Goal: Information Seeking & Learning: Check status

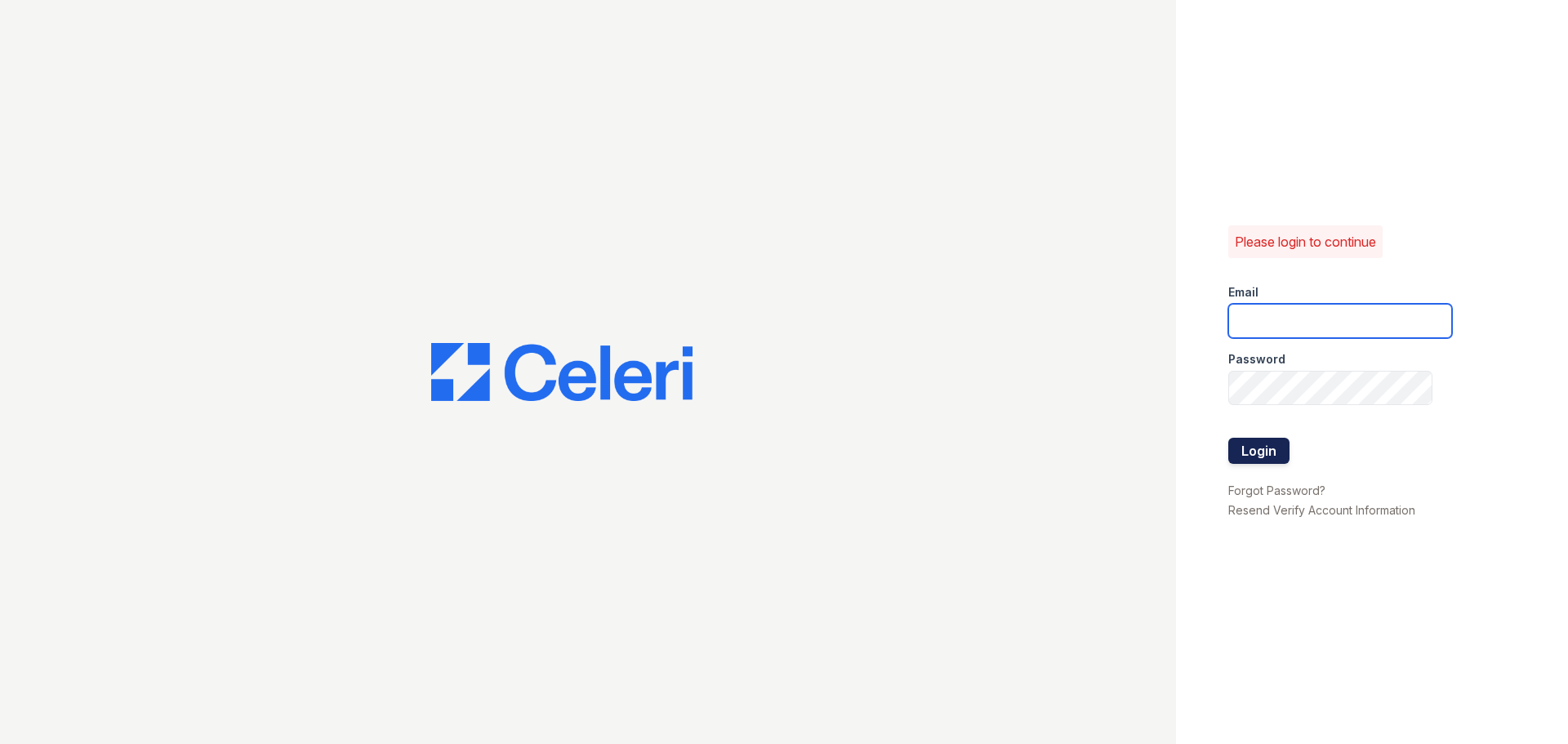
type input "devoiry@jaygroupny.com"
click at [1263, 446] on button "Login" at bounding box center [1258, 450] width 61 height 26
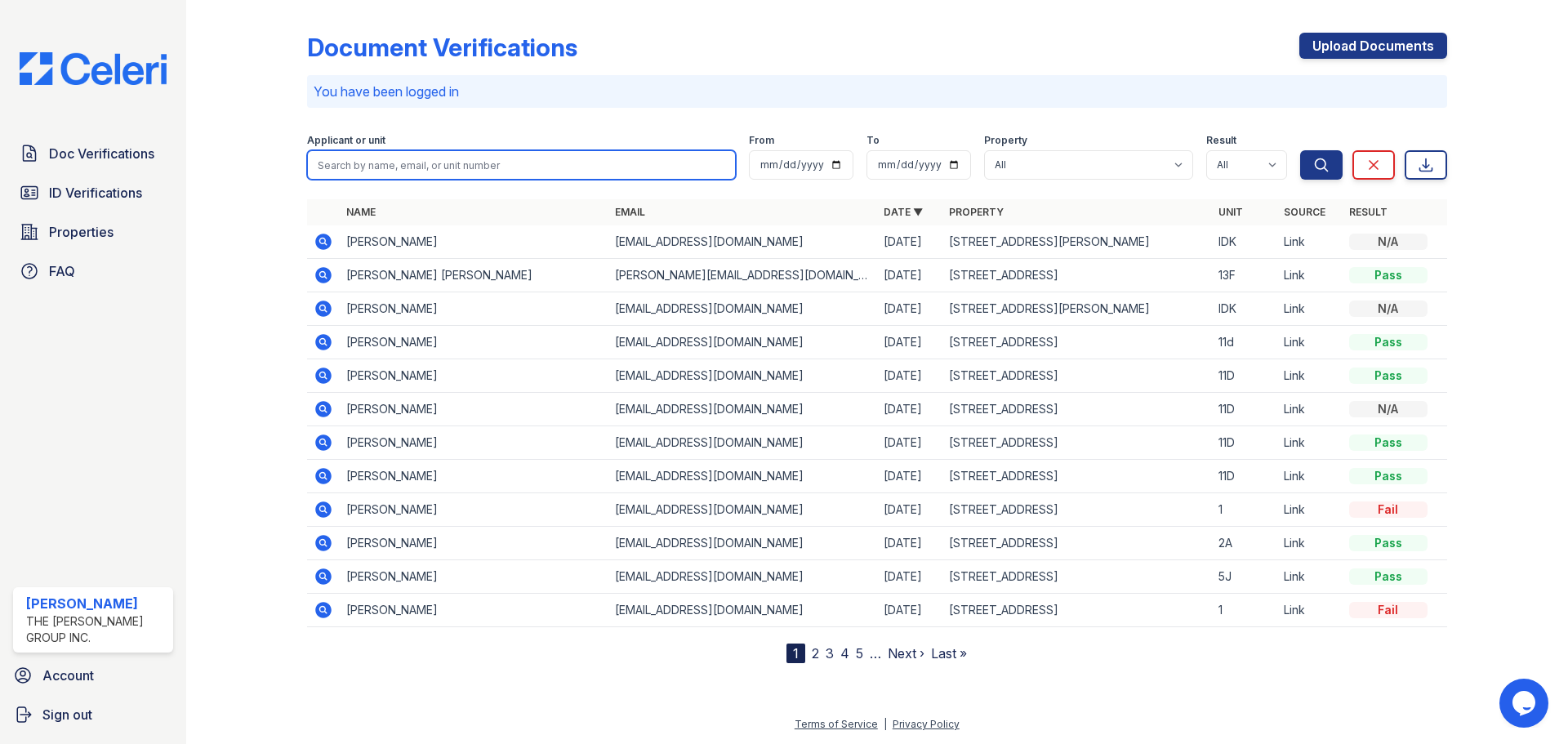
click at [348, 167] on input "search" at bounding box center [521, 165] width 429 height 30
type input "11d"
click at [1300, 150] on button "Search" at bounding box center [1321, 165] width 42 height 30
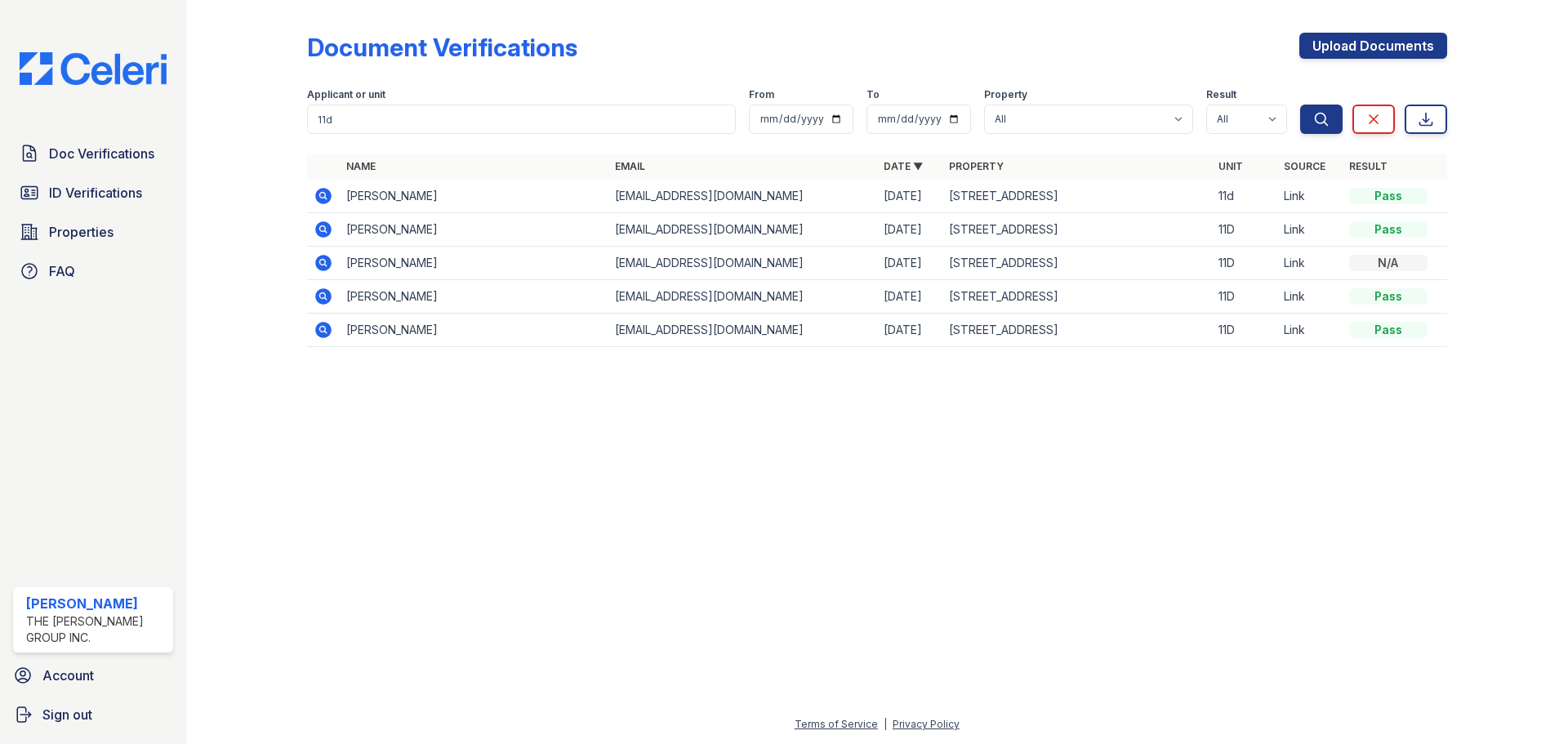
click at [321, 201] on icon at bounding box center [323, 196] width 16 height 16
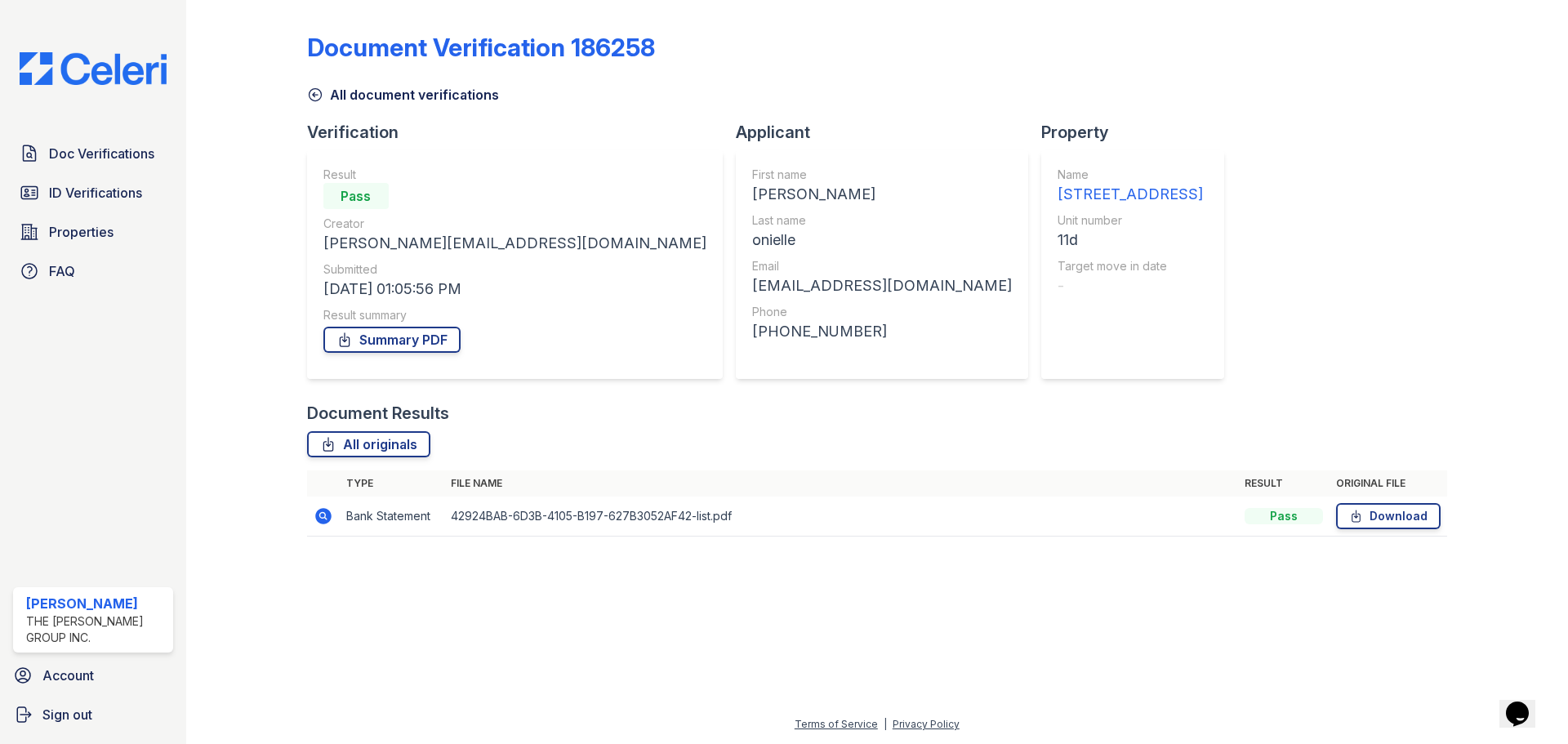
click at [328, 515] on icon at bounding box center [323, 517] width 16 height 16
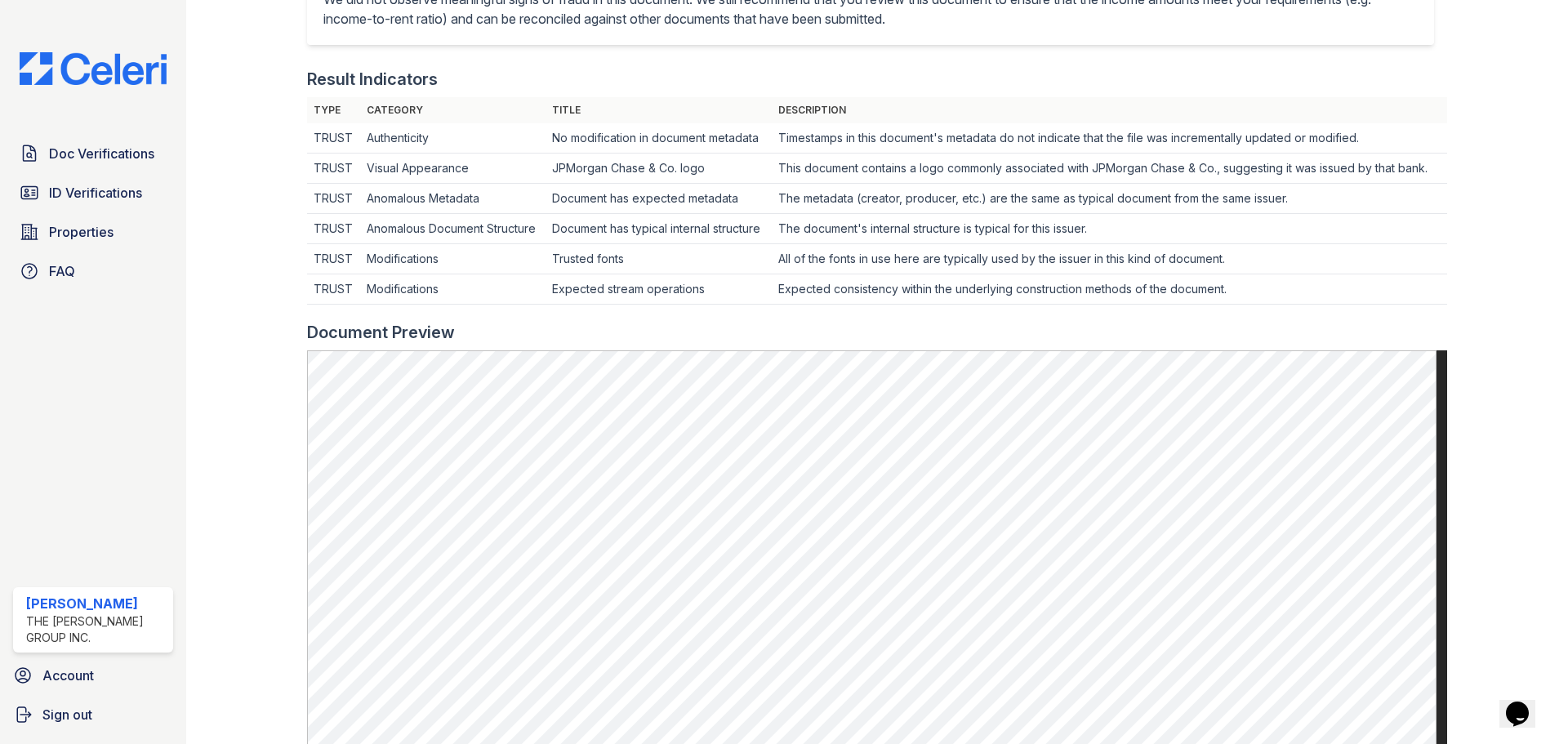
scroll to position [572, 0]
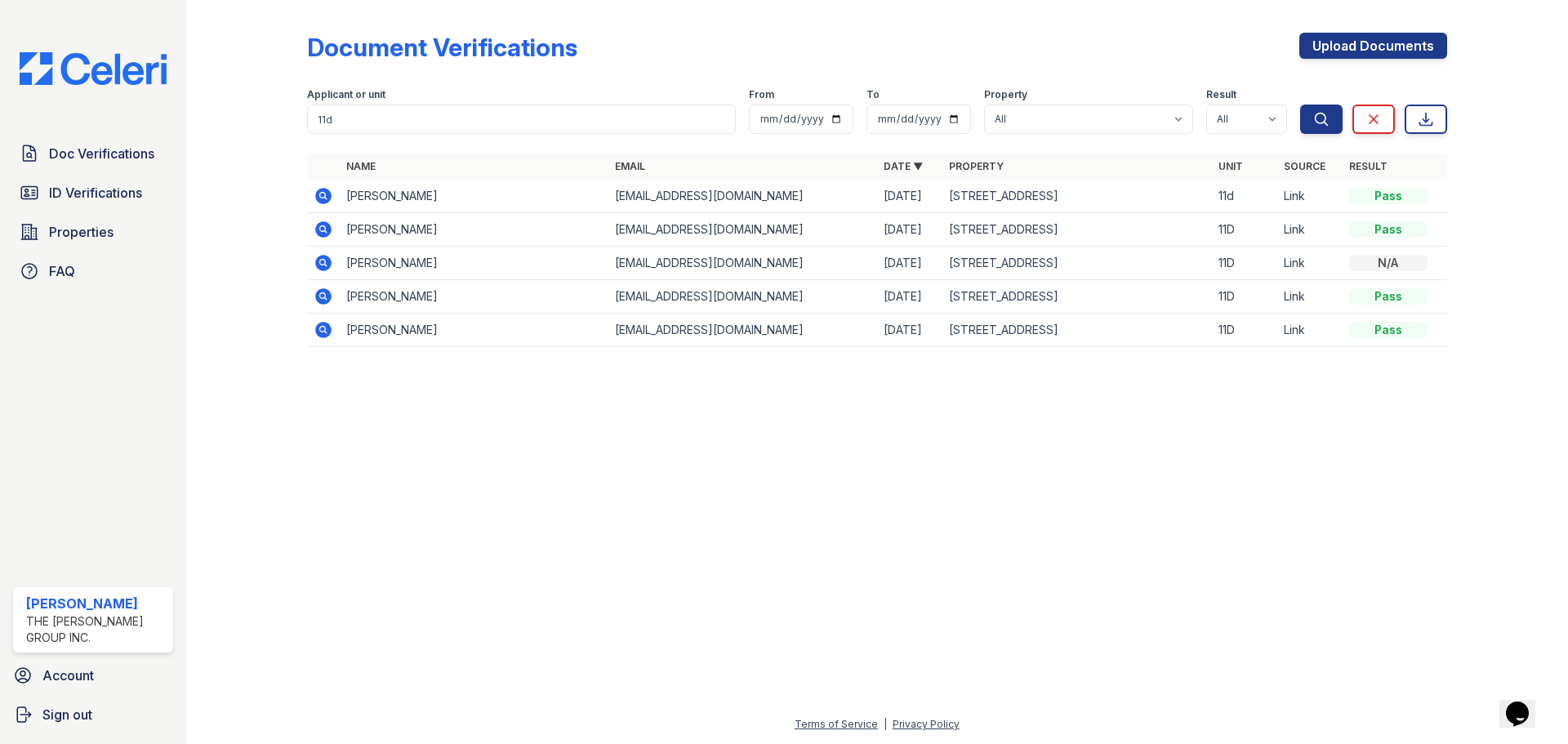
click at [327, 230] on icon at bounding box center [323, 229] width 16 height 16
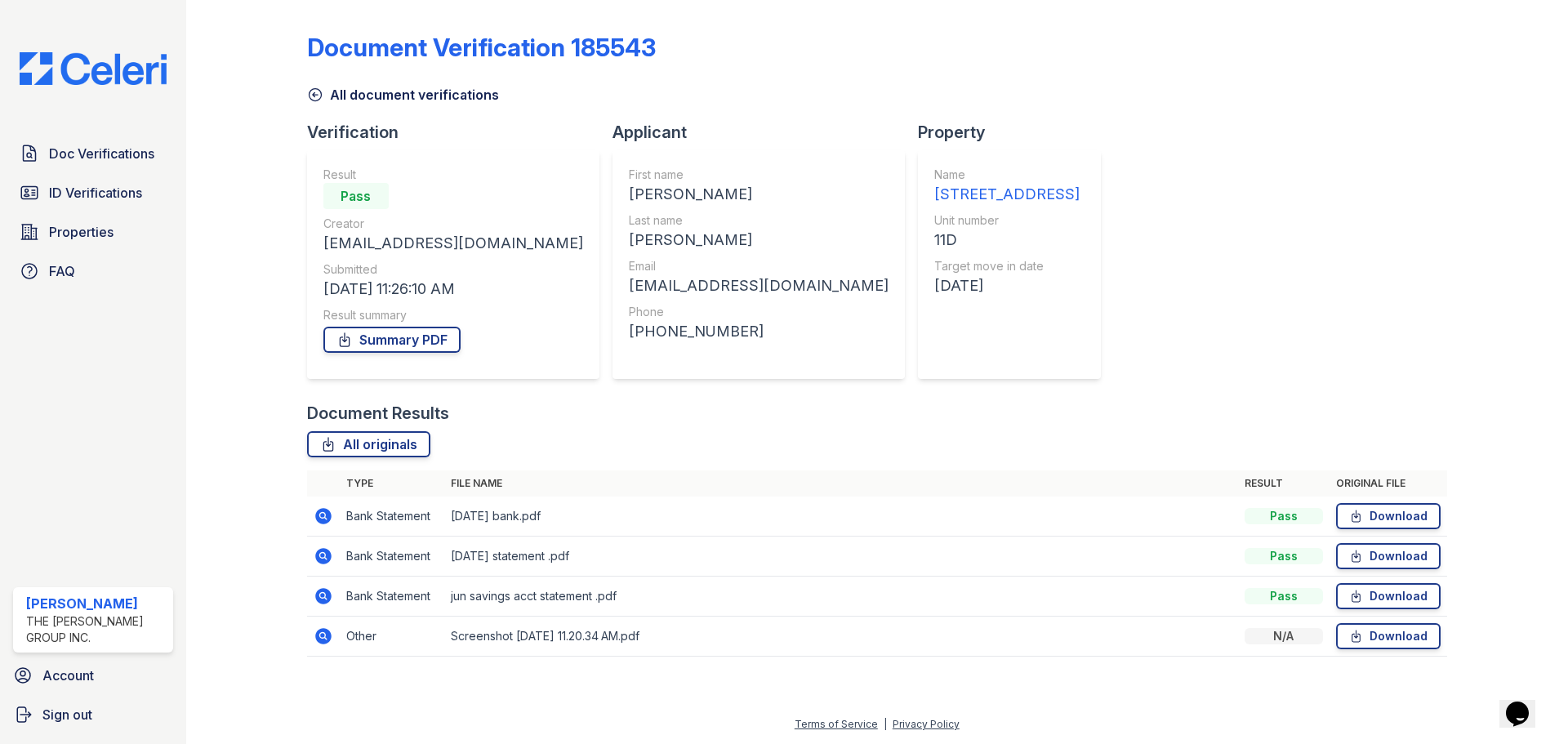
click at [320, 514] on icon at bounding box center [323, 517] width 16 height 16
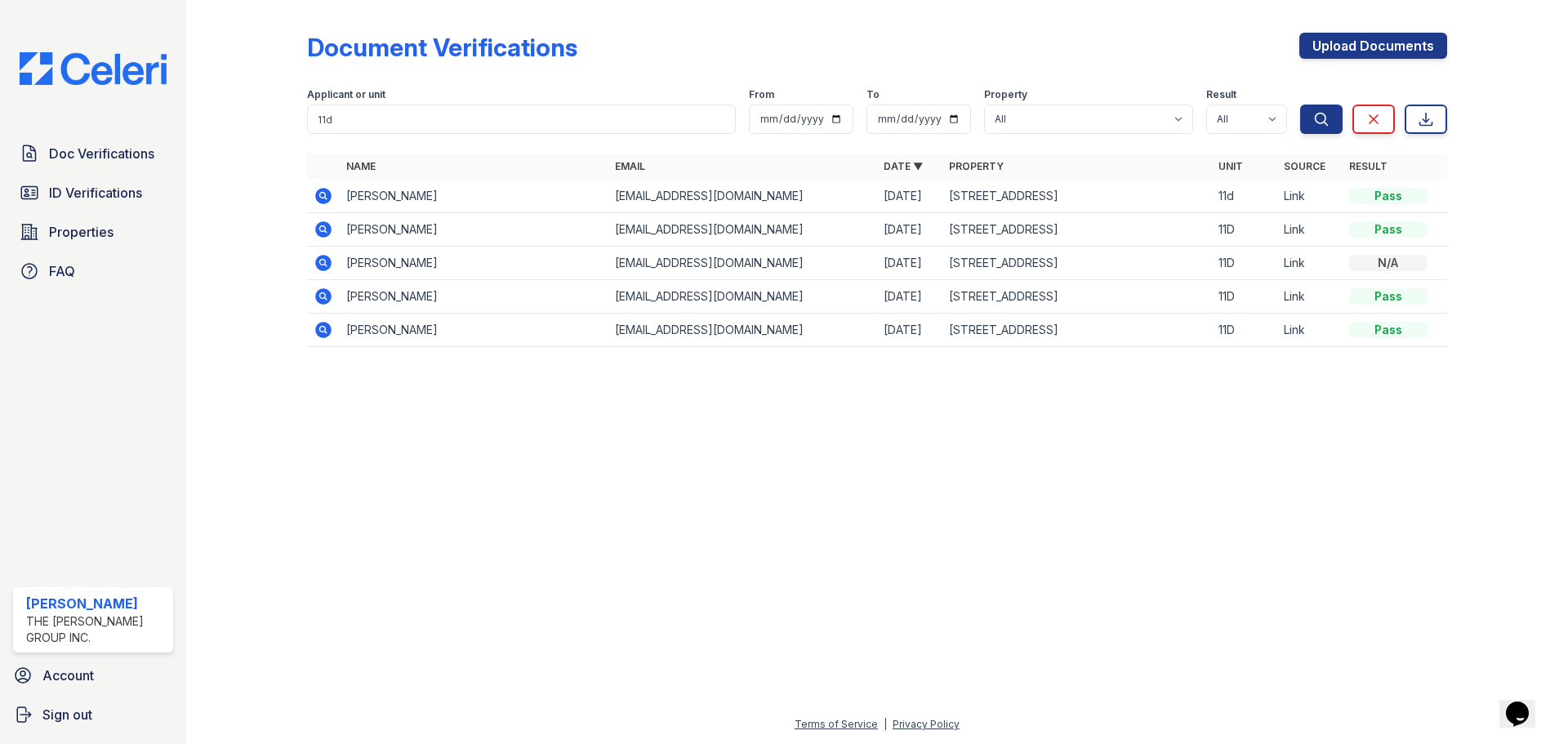
click at [328, 198] on icon at bounding box center [323, 196] width 16 height 16
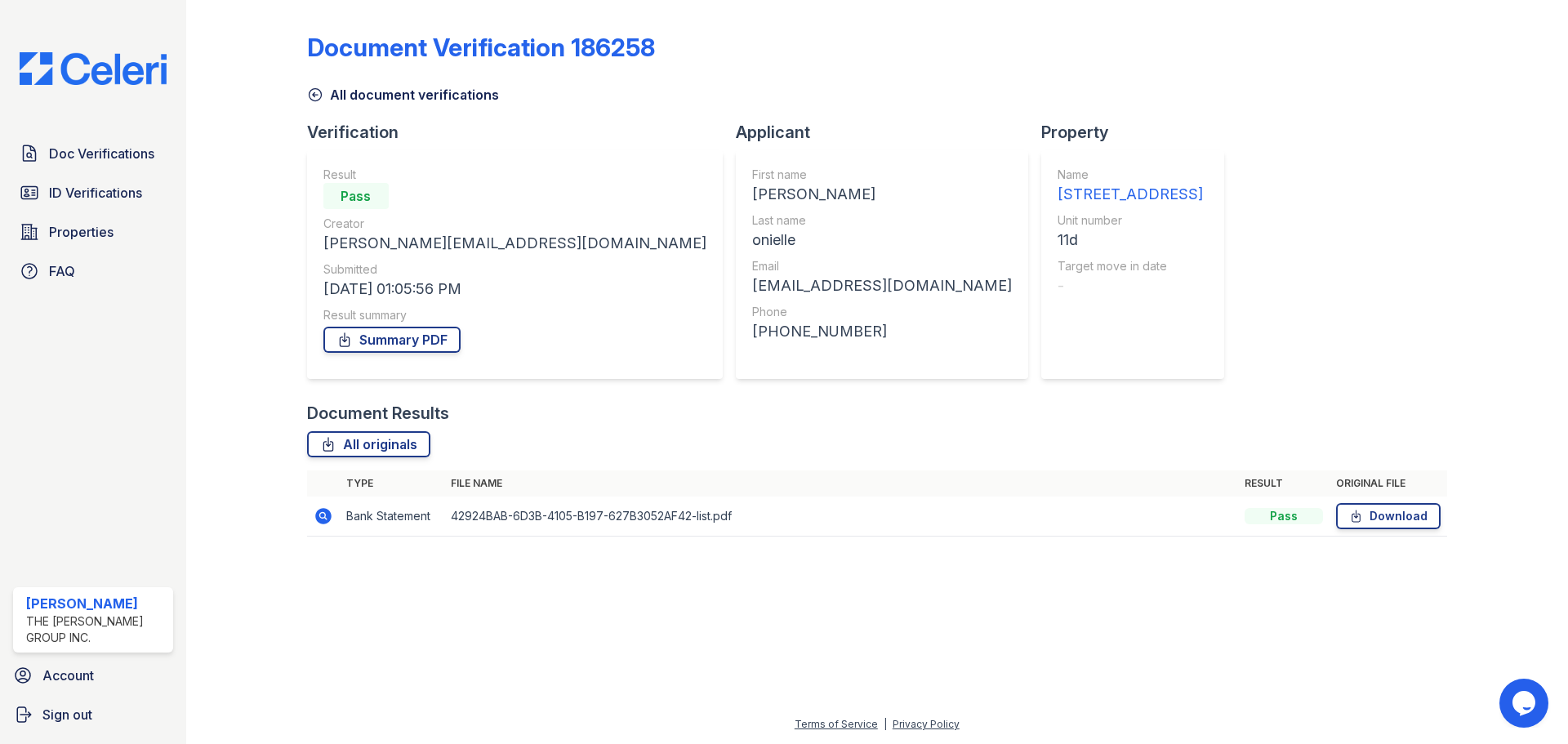
click at [321, 516] on icon at bounding box center [322, 515] width 4 height 4
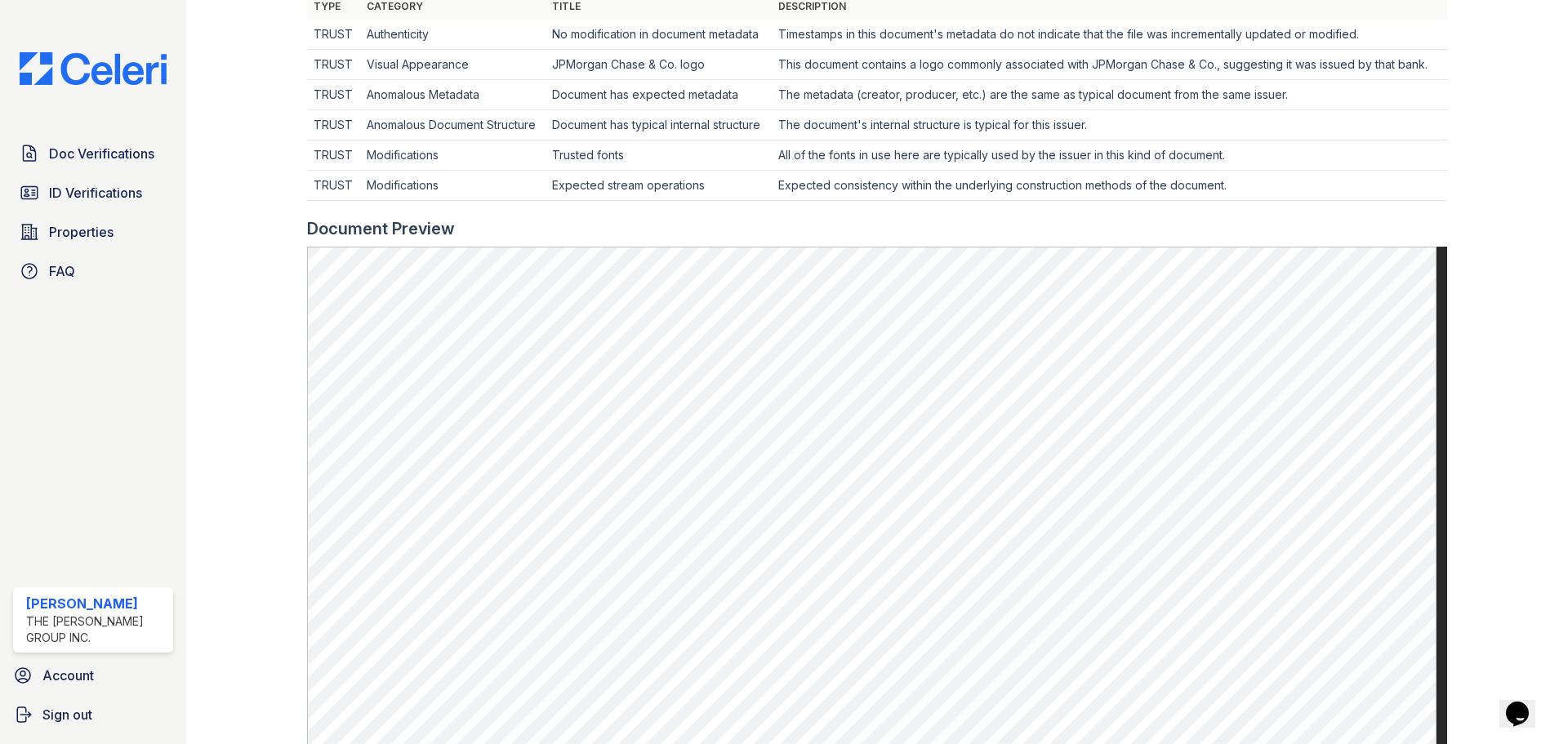
scroll to position [572, 0]
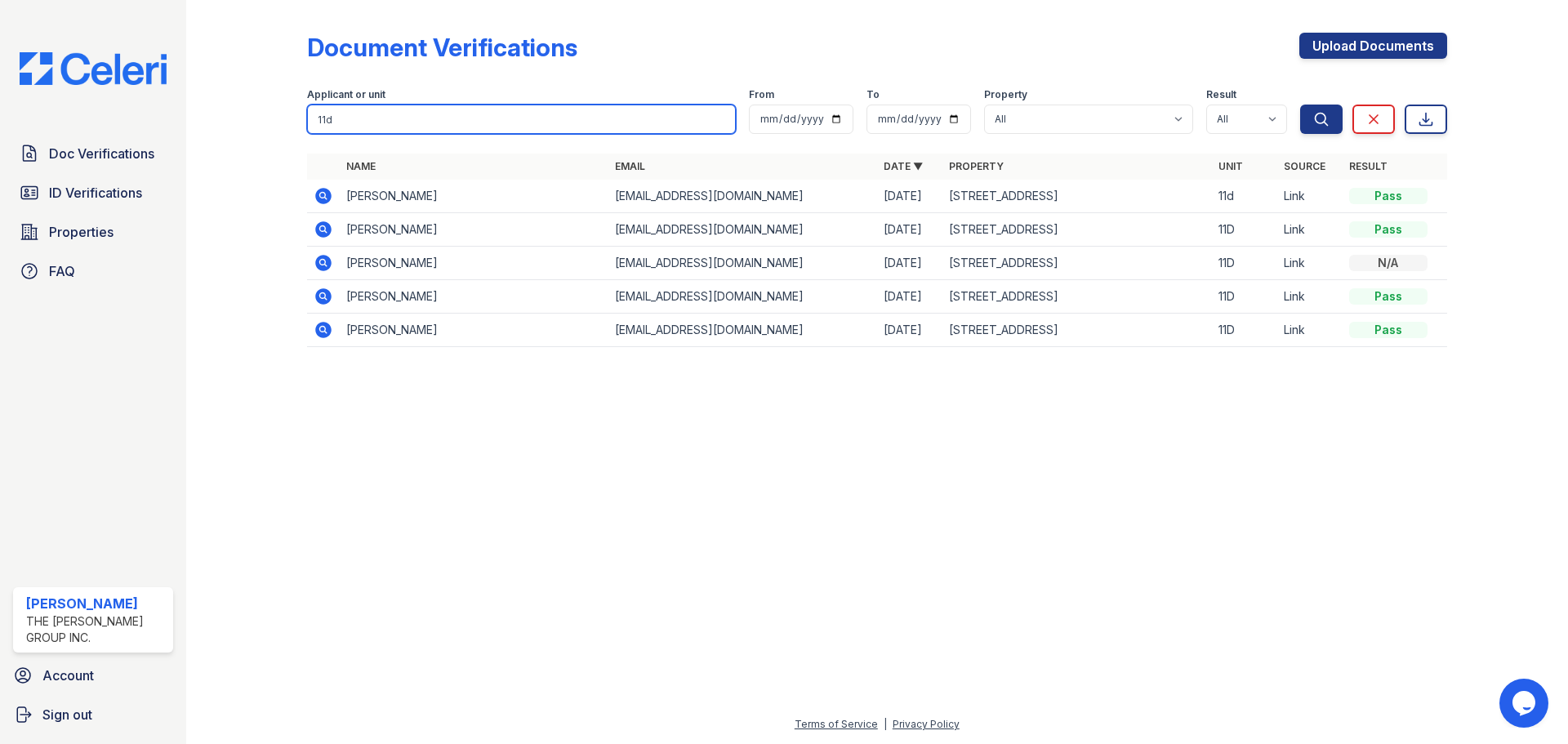
drag, startPoint x: 383, startPoint y: 124, endPoint x: 245, endPoint y: 121, distance: 138.0
click at [245, 121] on div "Document Verifications Upload Documents Filter Applicant or unit 11d From To Pr…" at bounding box center [876, 194] width 1329 height 389
type input "julian"
click at [1300, 105] on button "Search" at bounding box center [1321, 119] width 42 height 30
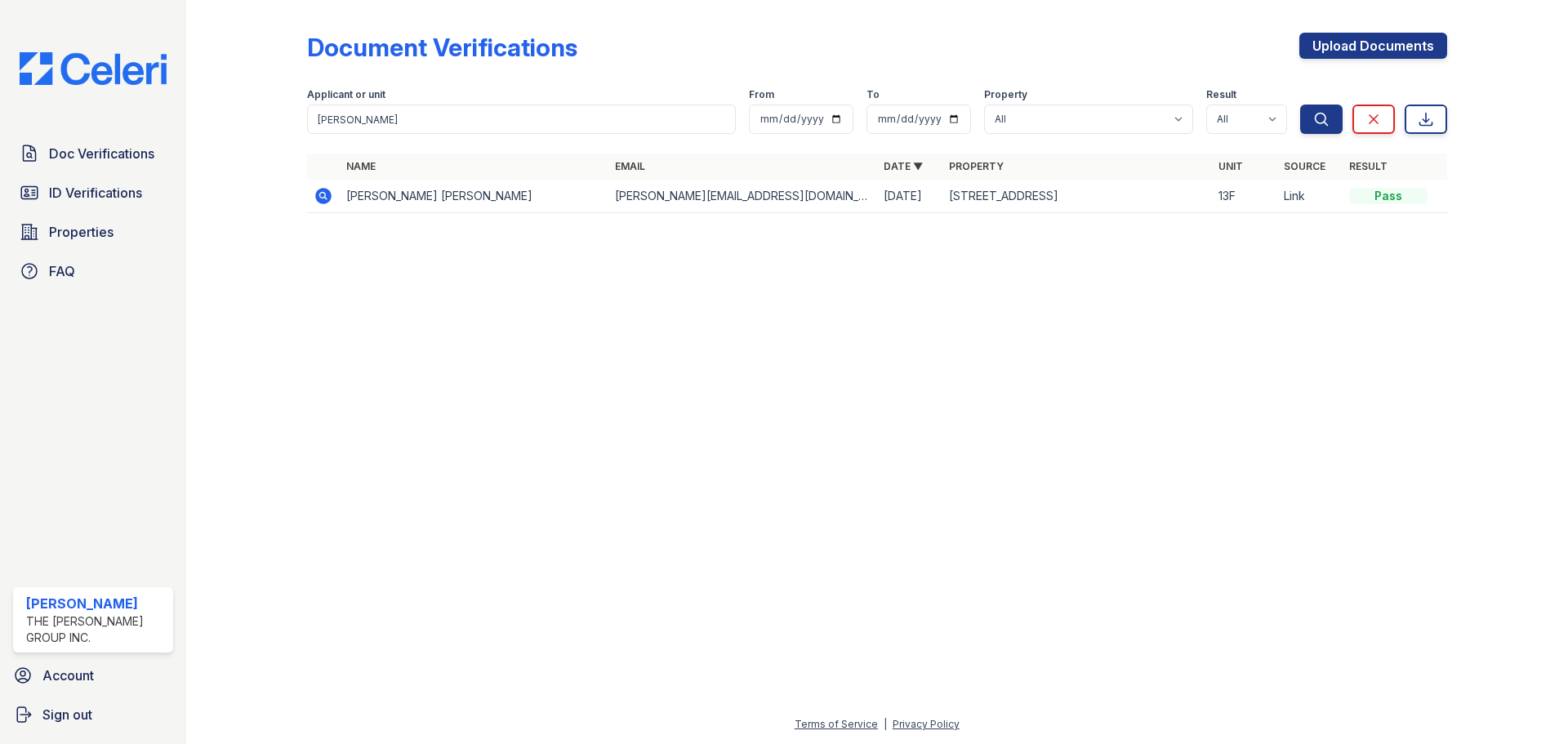
click at [322, 201] on icon at bounding box center [323, 196] width 16 height 16
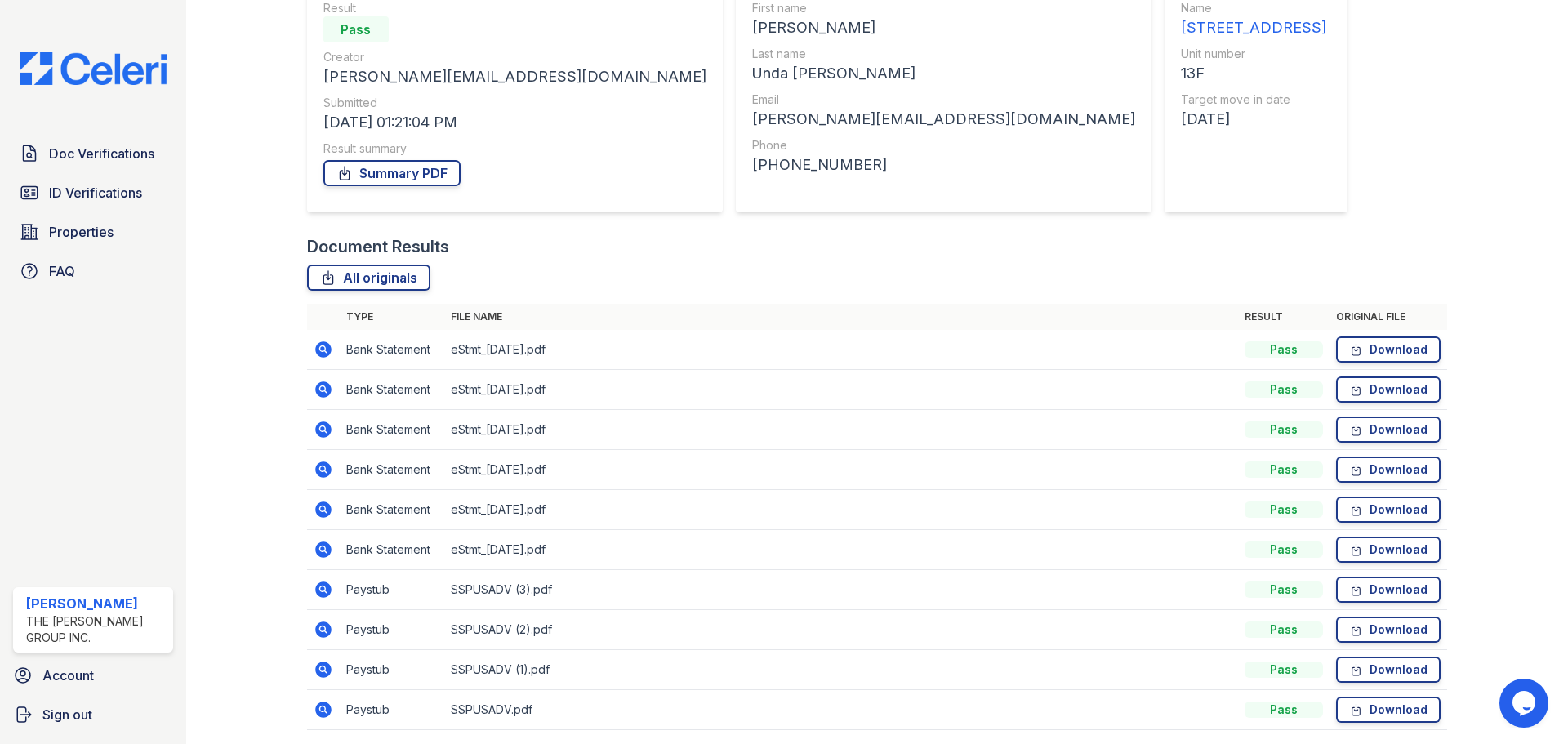
scroll to position [225, 0]
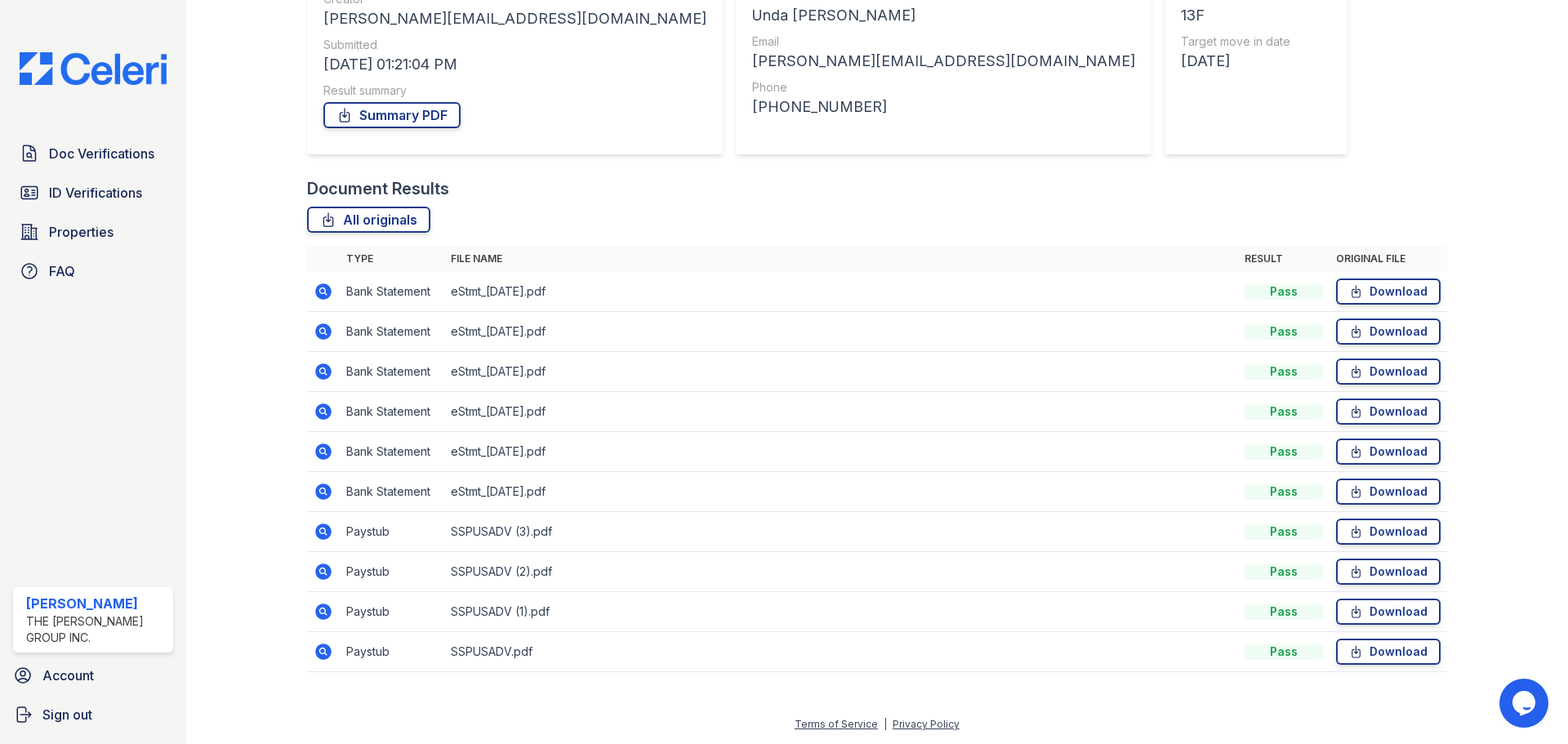
click at [325, 657] on icon at bounding box center [323, 652] width 16 height 16
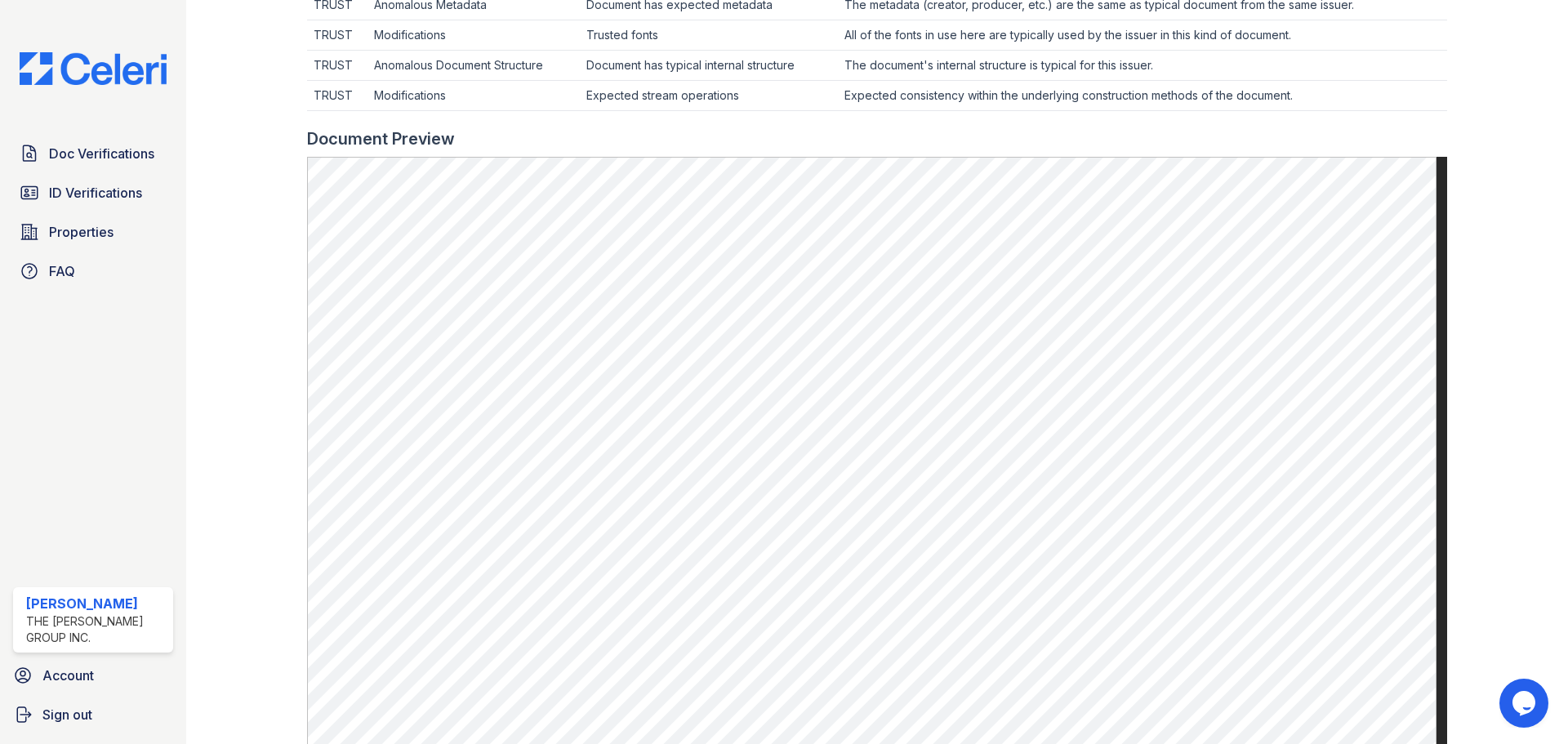
scroll to position [784, 0]
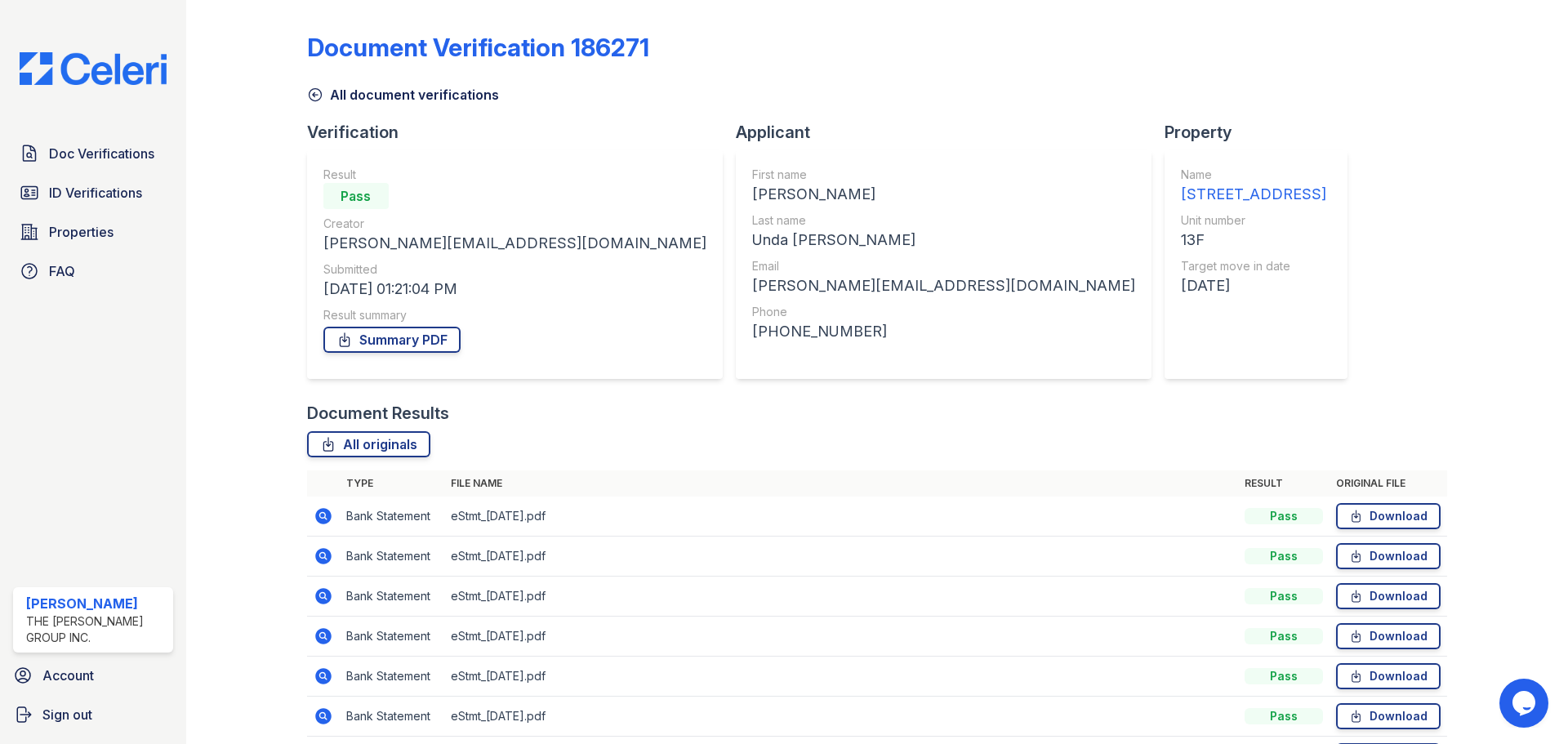
click at [320, 515] on icon at bounding box center [322, 515] width 4 height 4
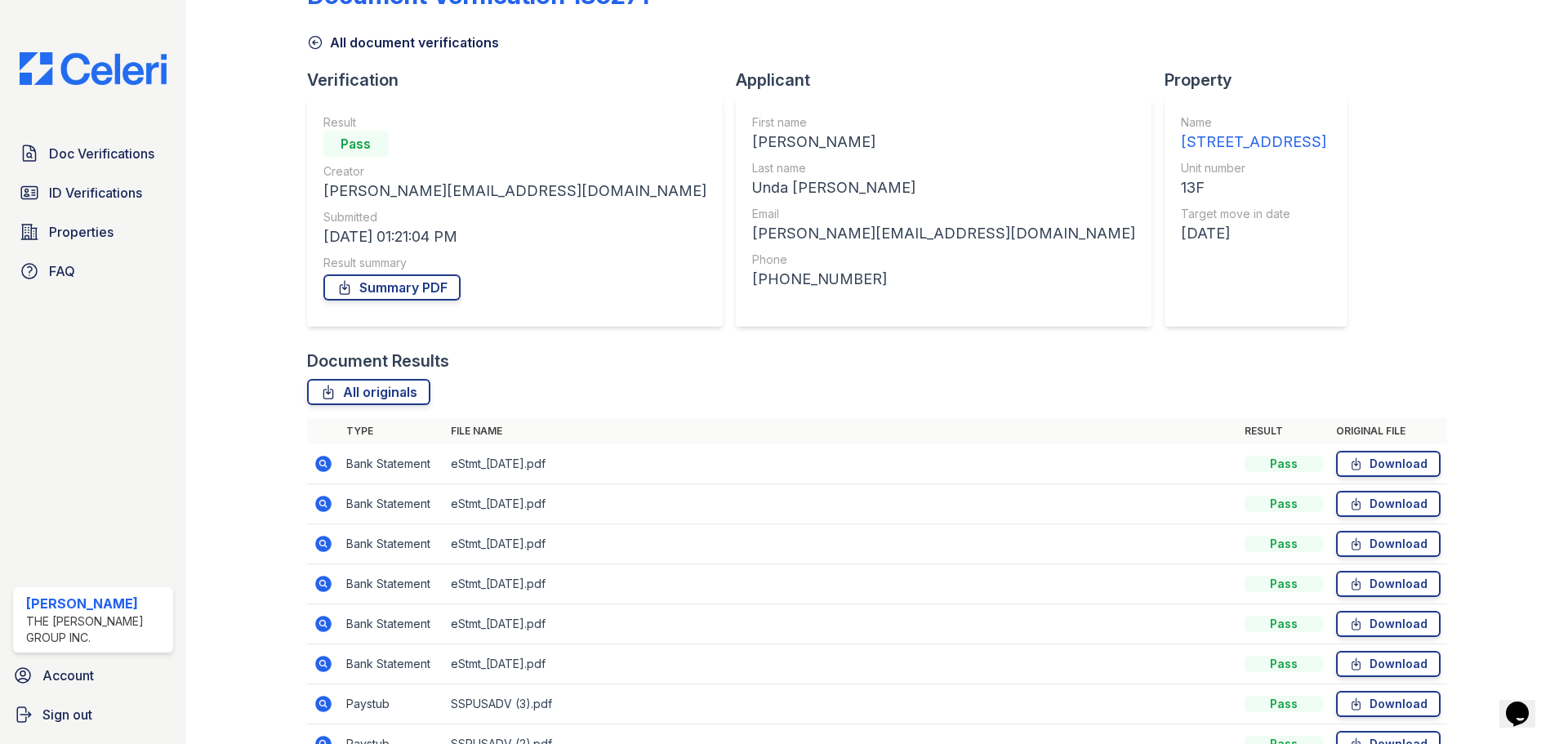
scroll to position [81, 0]
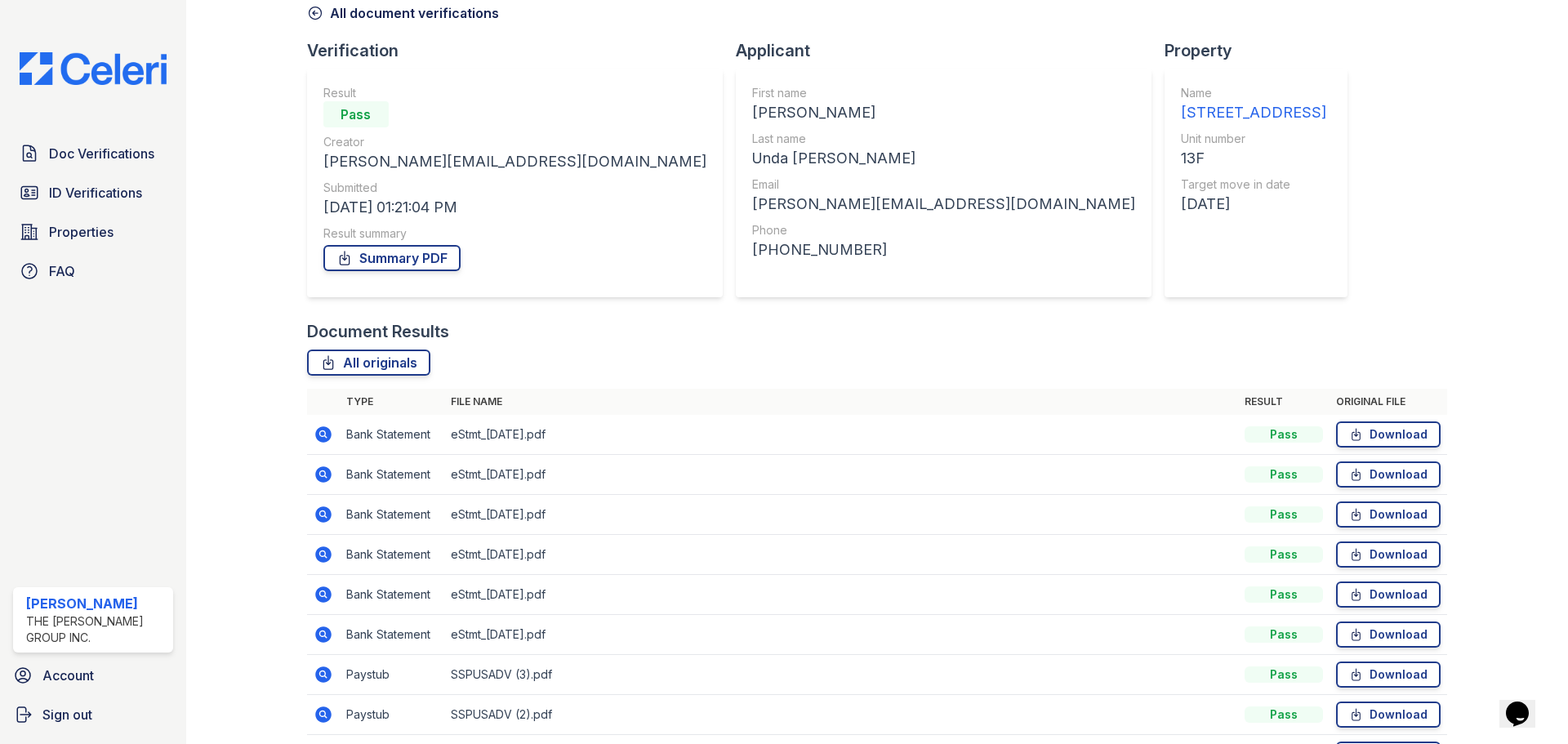
click at [322, 591] on icon at bounding box center [323, 594] width 20 height 20
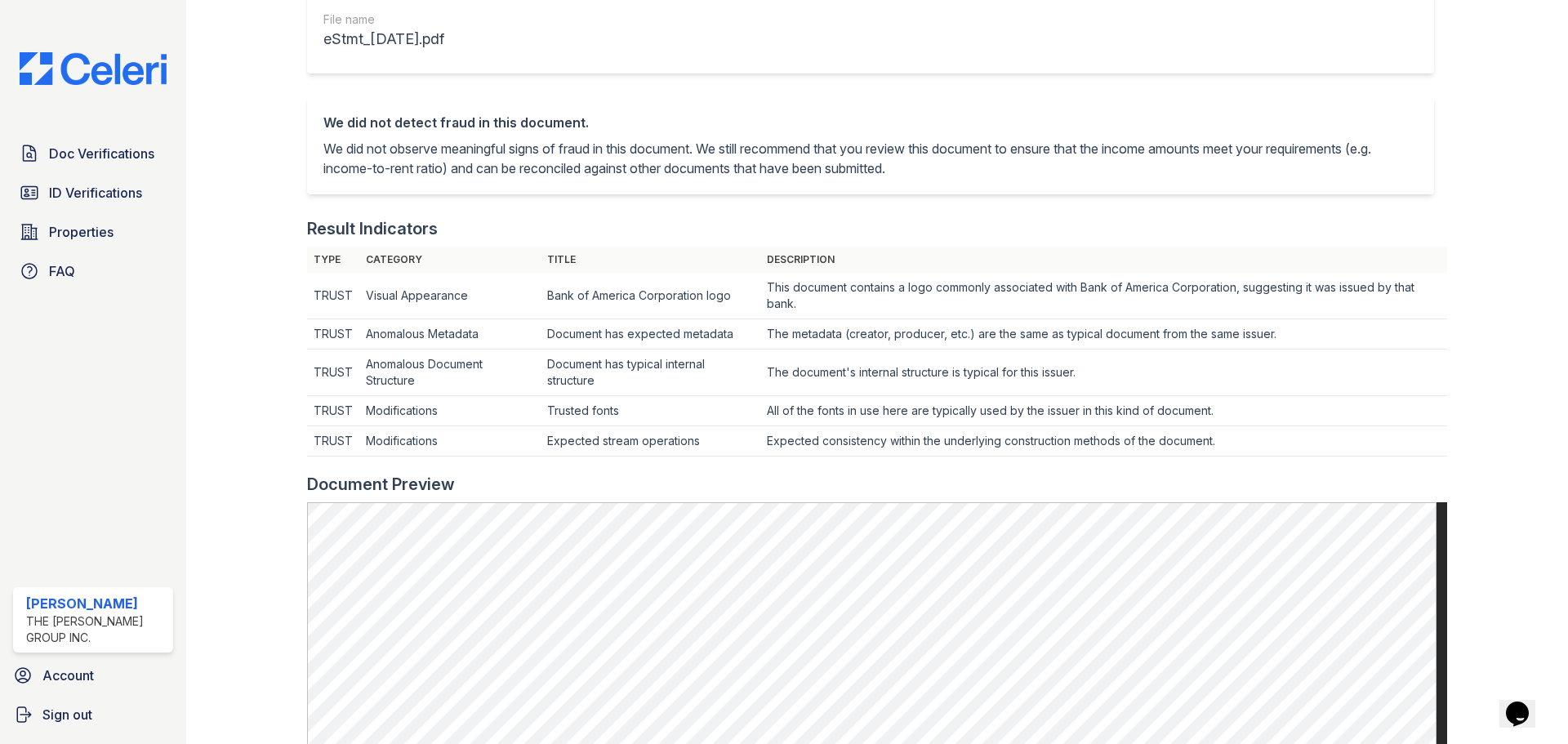
scroll to position [572, 0]
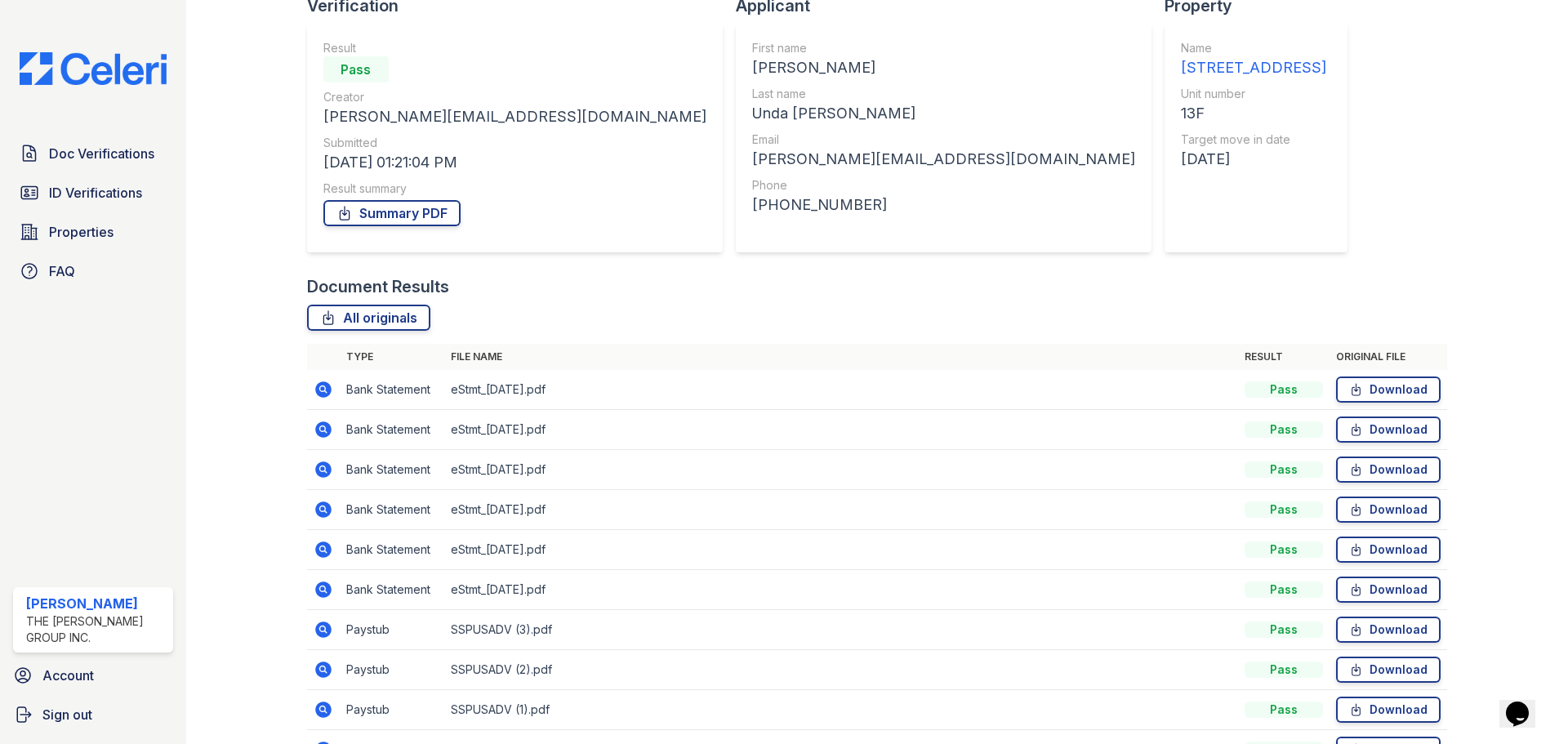
scroll to position [225, 0]
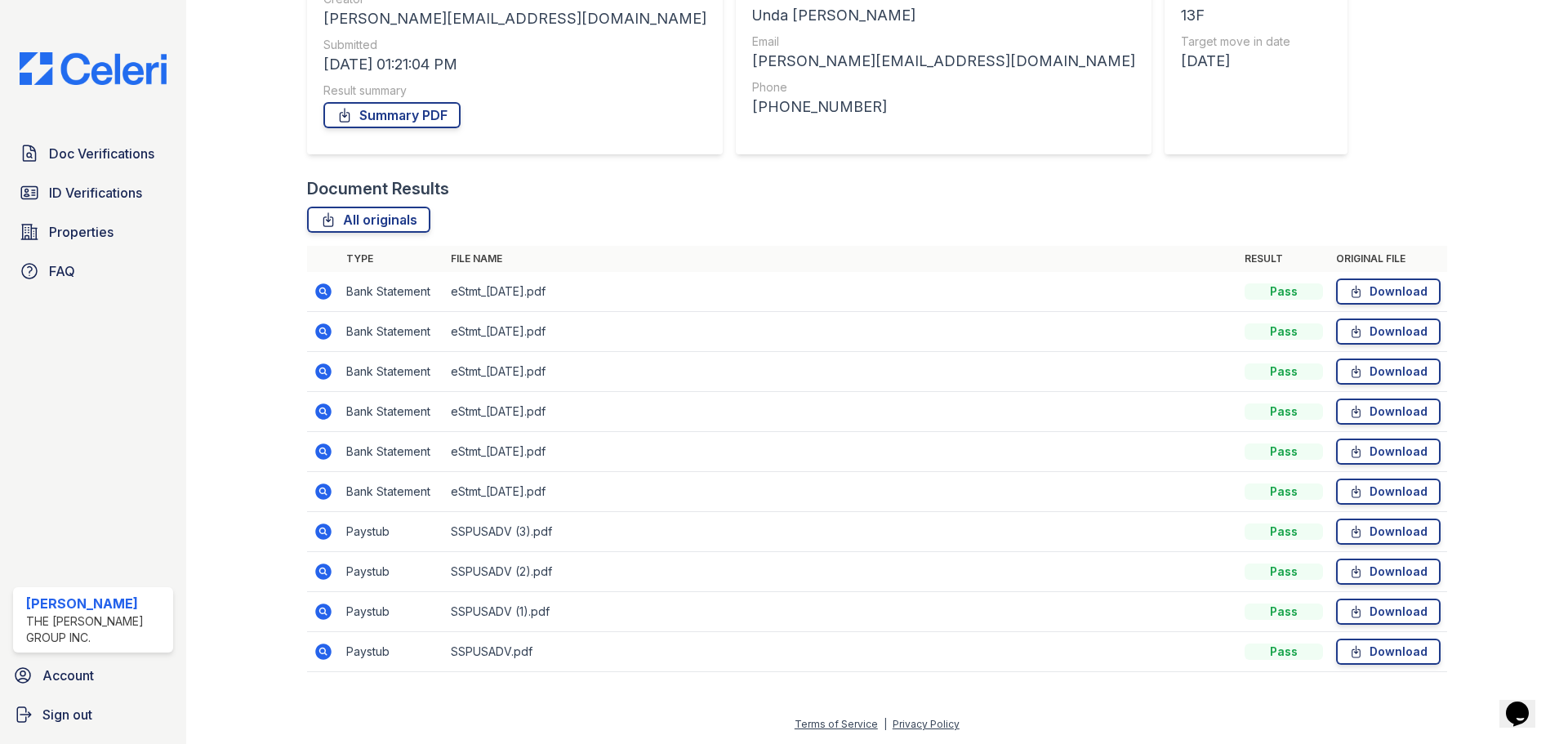
click at [326, 526] on icon at bounding box center [323, 532] width 16 height 16
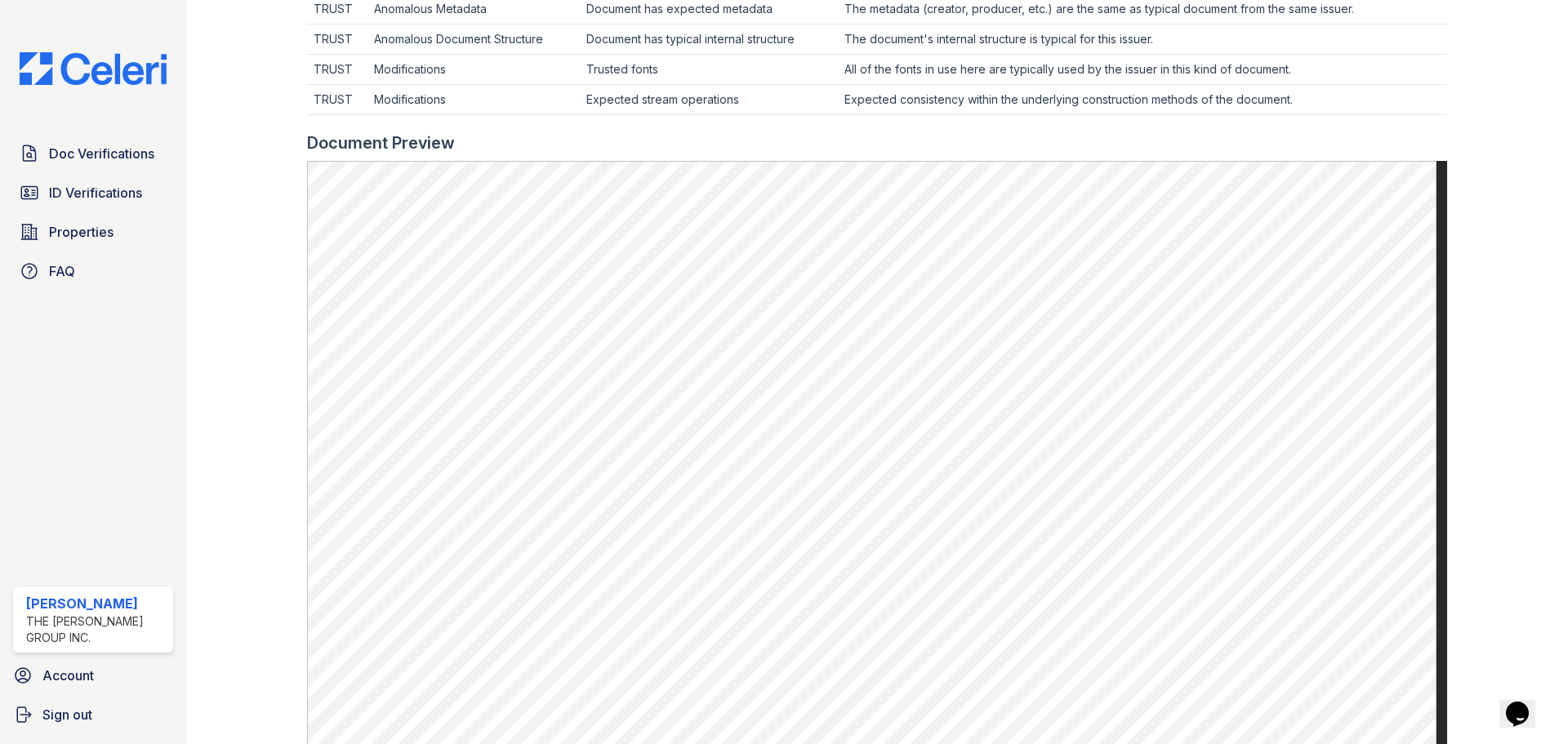
scroll to position [458, 0]
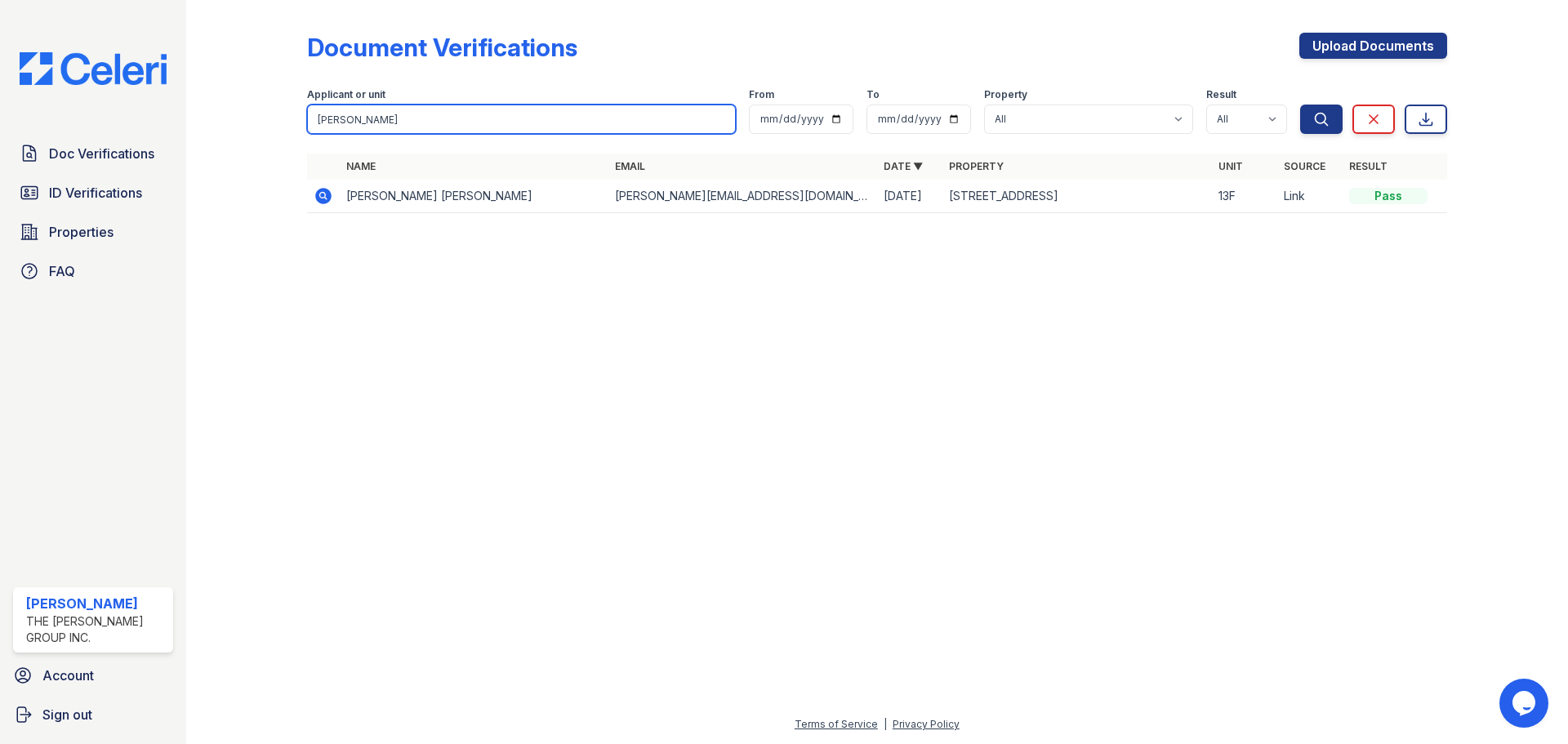
drag, startPoint x: 379, startPoint y: 108, endPoint x: 255, endPoint y: 107, distance: 124.0
click at [255, 107] on div "Document Verifications Upload Documents Filter Applicant or unit [PERSON_NAME] …" at bounding box center [876, 128] width 1329 height 256
type input "[PERSON_NAME]"
click at [1300, 105] on button "Search" at bounding box center [1321, 119] width 42 height 30
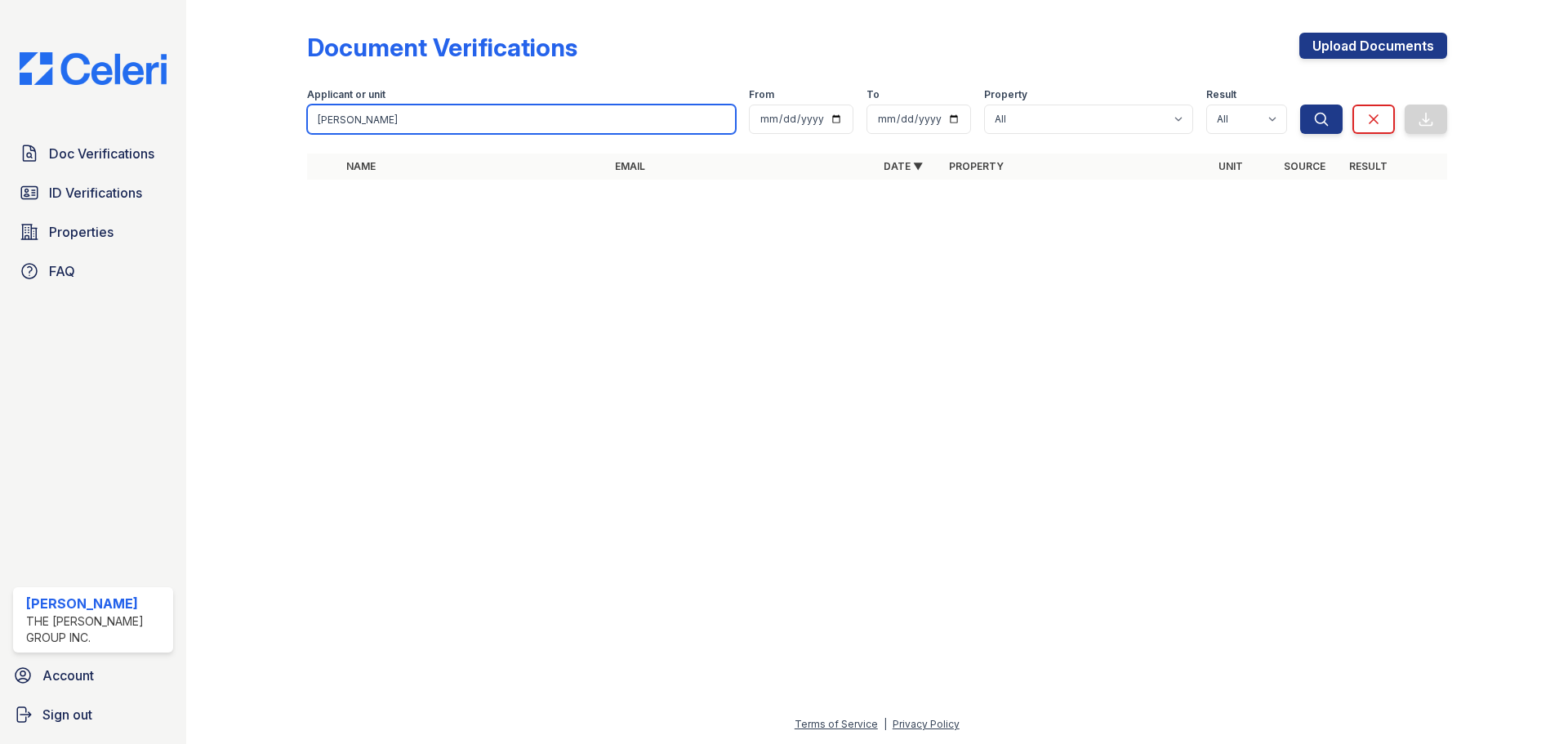
drag, startPoint x: 324, startPoint y: 114, endPoint x: 285, endPoint y: 114, distance: 39.0
click at [285, 114] on div "Document Verifications Upload Documents Filter Applicant or unit [PERSON_NAME] …" at bounding box center [876, 111] width 1329 height 222
